Goal: Task Accomplishment & Management: Use online tool/utility

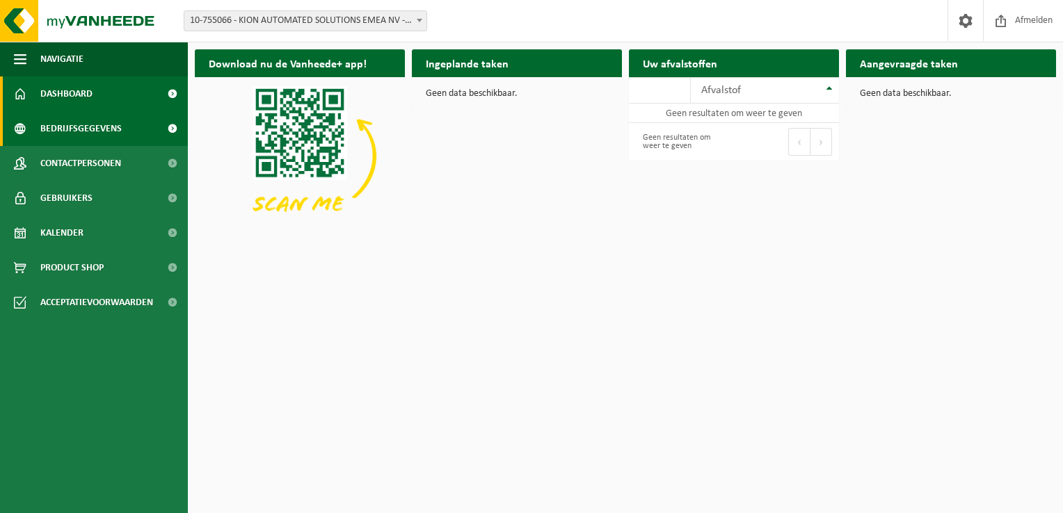
click at [90, 127] on span "Bedrijfsgegevens" at bounding box center [80, 128] width 81 height 35
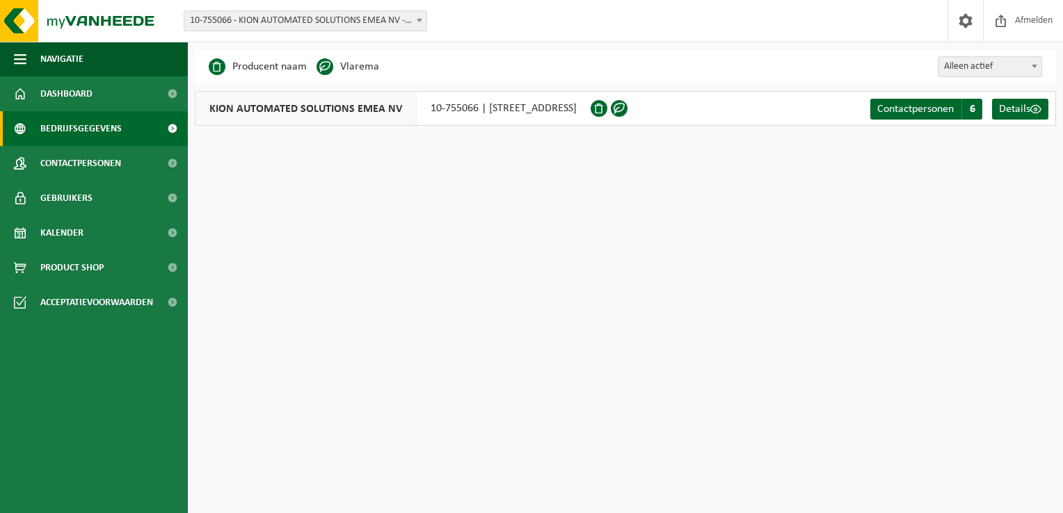
click at [420, 21] on b at bounding box center [420, 20] width 6 height 3
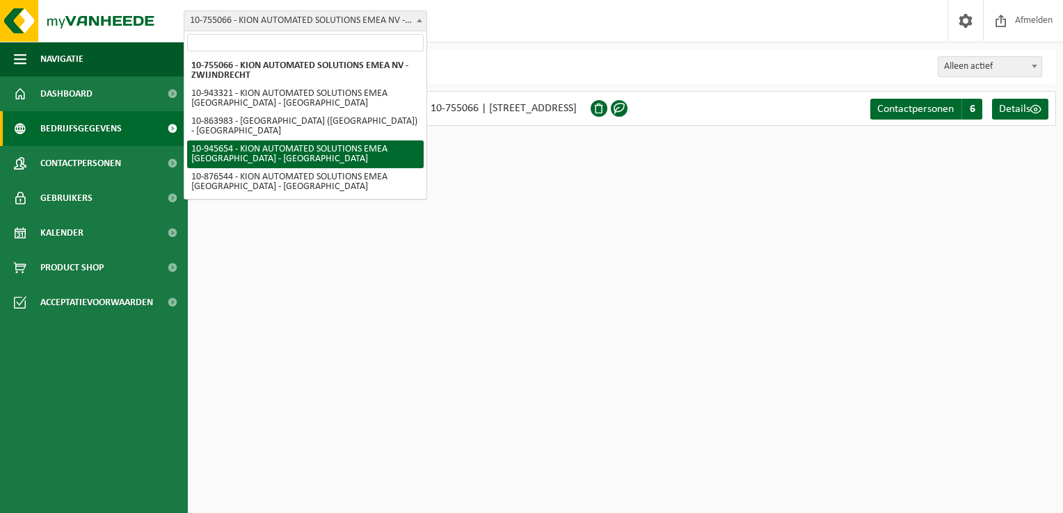
select select "141332"
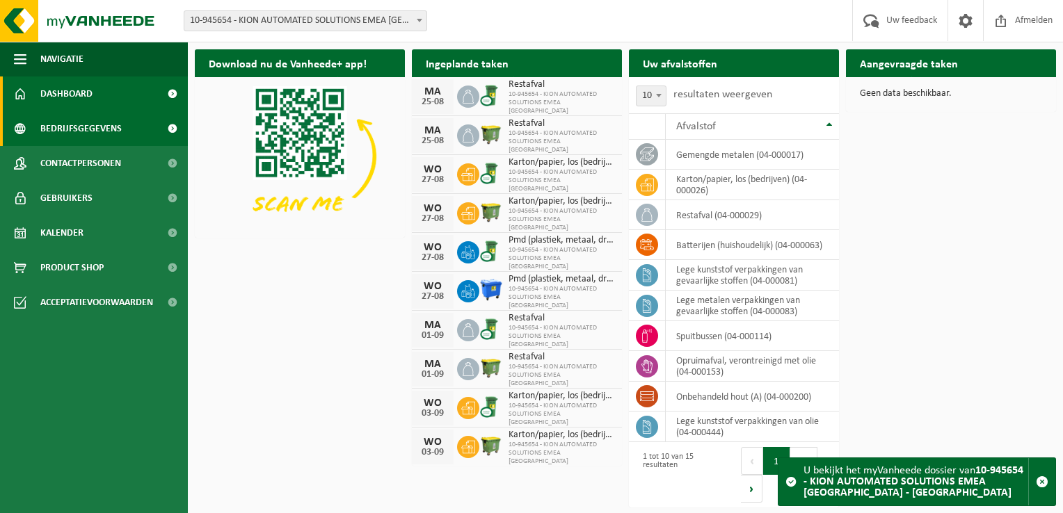
click at [86, 132] on span "Bedrijfsgegevens" at bounding box center [80, 128] width 81 height 35
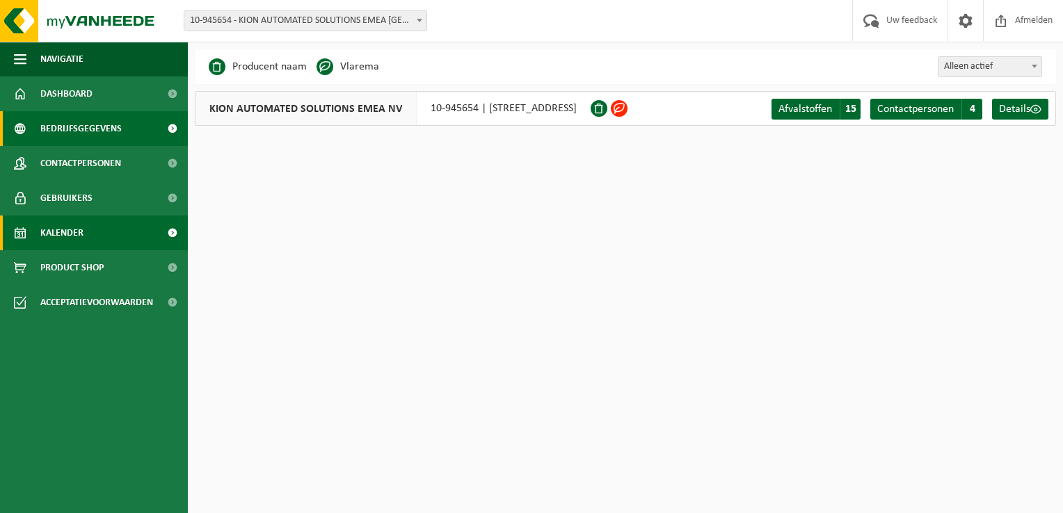
click at [125, 230] on link "Kalender" at bounding box center [94, 233] width 188 height 35
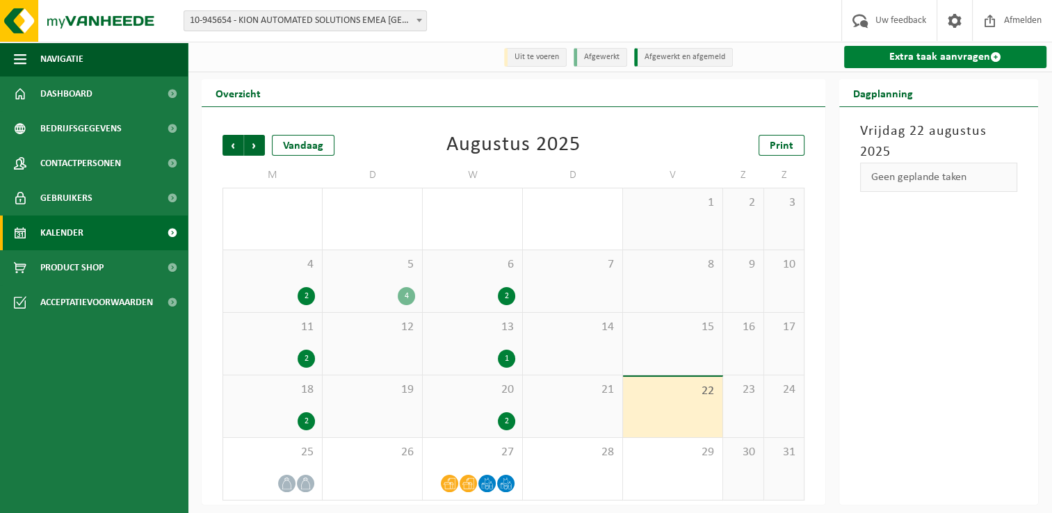
click at [956, 55] on link "Extra taak aanvragen" at bounding box center [945, 57] width 202 height 22
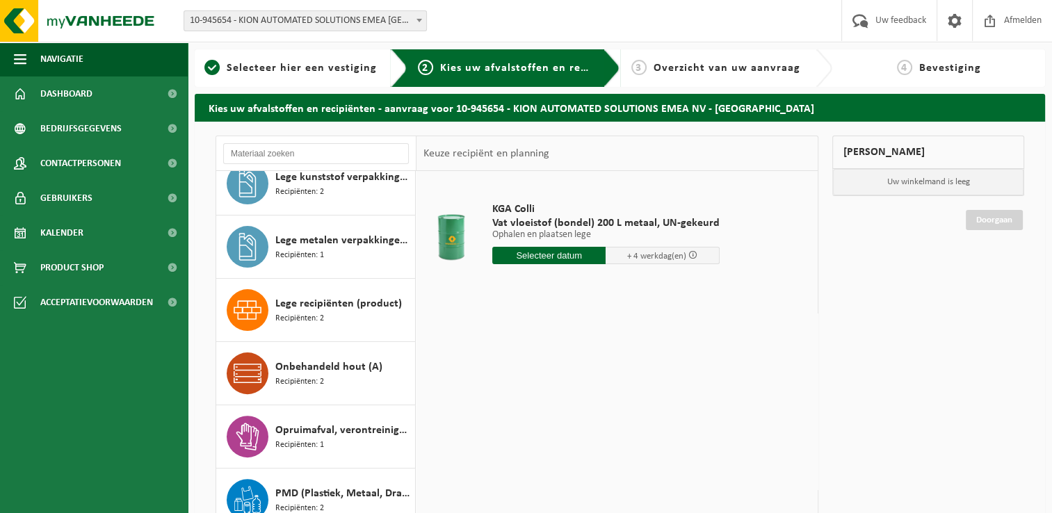
scroll to position [487, 0]
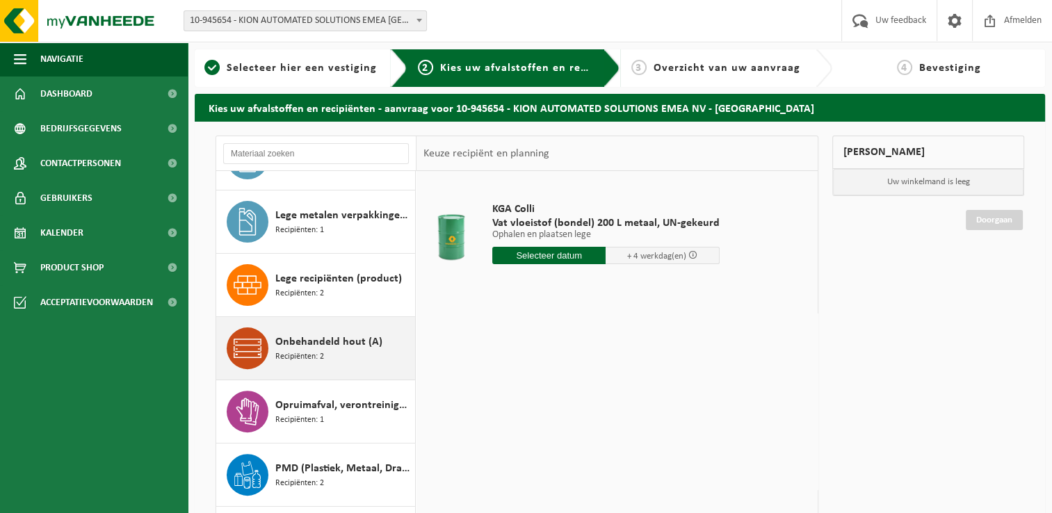
click at [325, 344] on span "Onbehandeld hout (A)" at bounding box center [328, 342] width 107 height 17
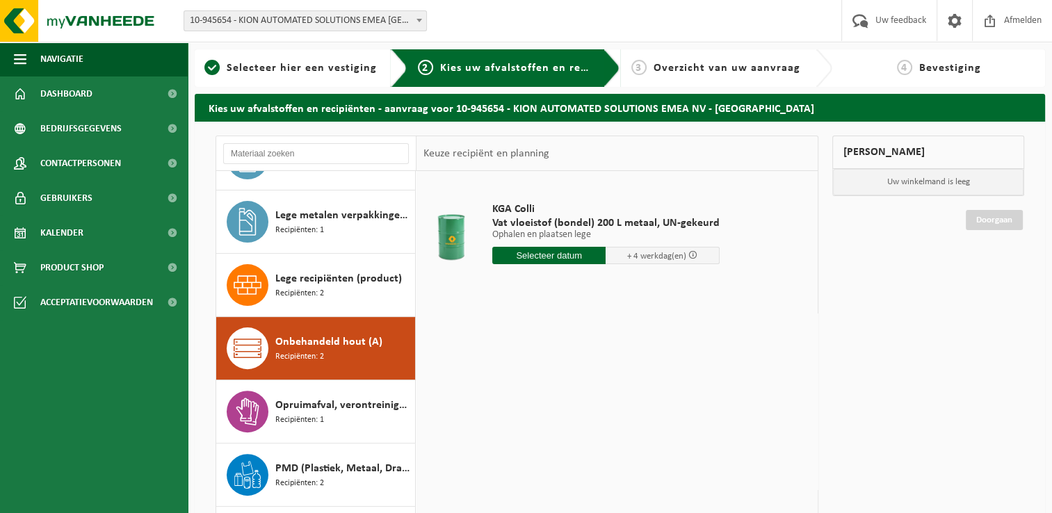
scroll to position [529, 0]
